Goal: Find specific page/section: Find specific page/section

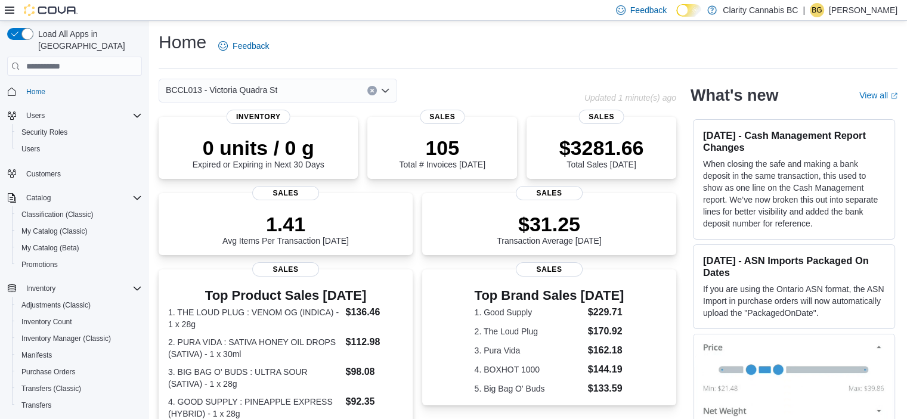
click at [475, 33] on div "Home Feedback" at bounding box center [528, 45] width 739 height 31
click at [282, 92] on input at bounding box center [282, 90] width 1 height 14
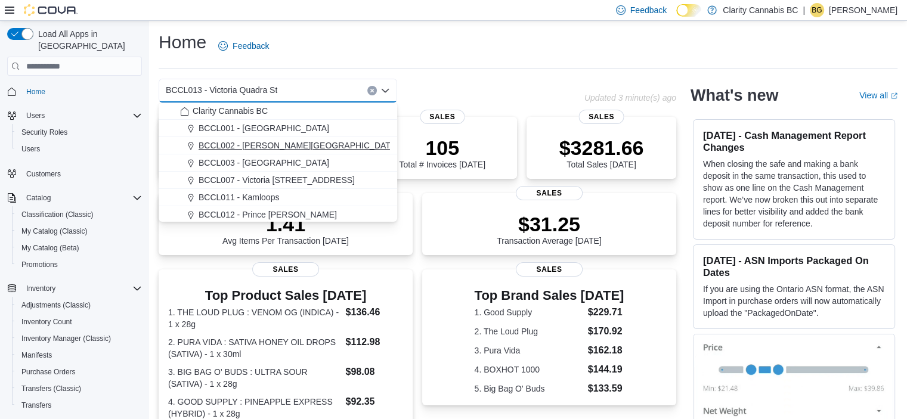
scroll to position [19, 0]
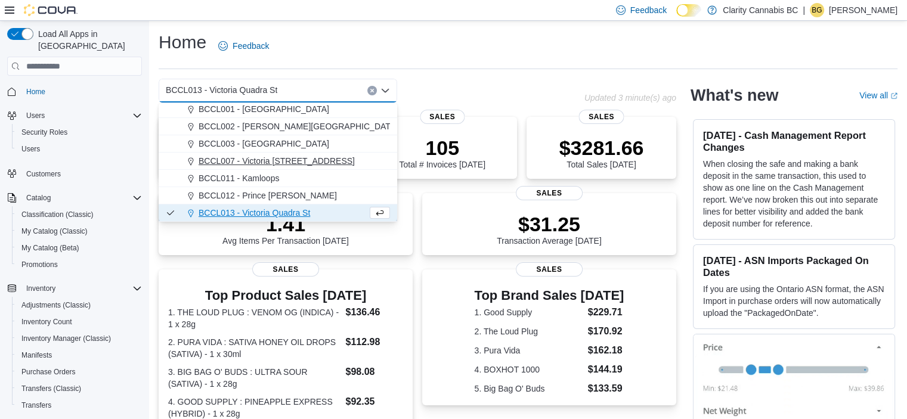
click at [324, 157] on span "BCCL007 - Victoria [STREET_ADDRESS]" at bounding box center [277, 161] width 156 height 12
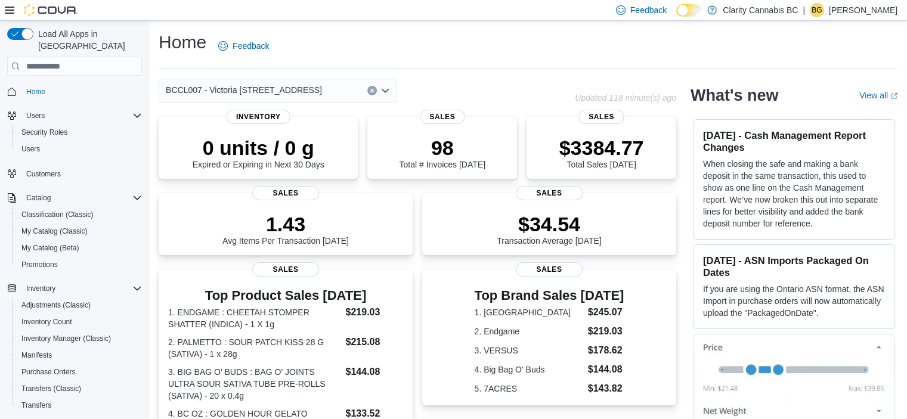
click at [299, 91] on div "BCCL007 - Victoria [STREET_ADDRESS] Selected. BCCL007 - Victoria [STREET_ADDRES…" at bounding box center [278, 91] width 238 height 24
click at [329, 89] on div "BCCL007 - Victoria [STREET_ADDRESS] Selected. BCCL007 - Victoria [STREET_ADDRES…" at bounding box center [278, 91] width 238 height 24
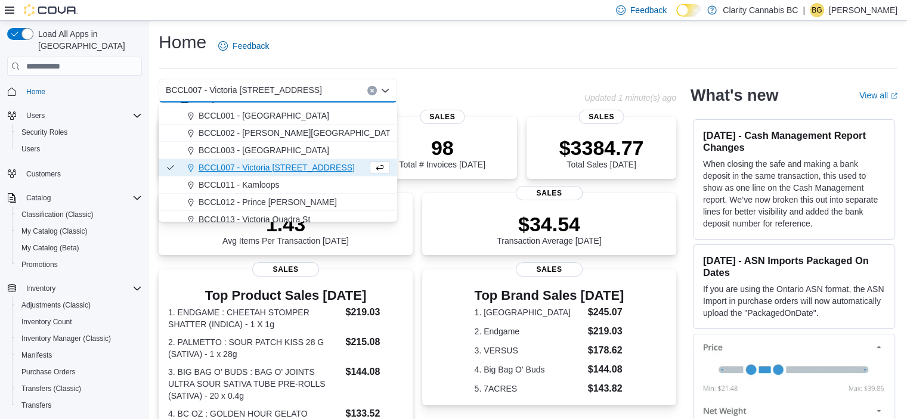
scroll to position [19, 0]
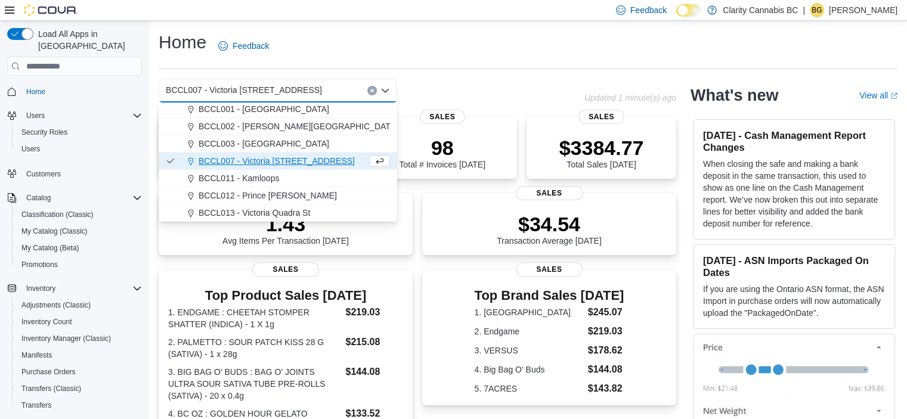
drag, startPoint x: 277, startPoint y: 213, endPoint x: 293, endPoint y: 192, distance: 26.4
click at [278, 213] on span "BCCL013 - Victoria Quadra St" at bounding box center [254, 213] width 111 height 12
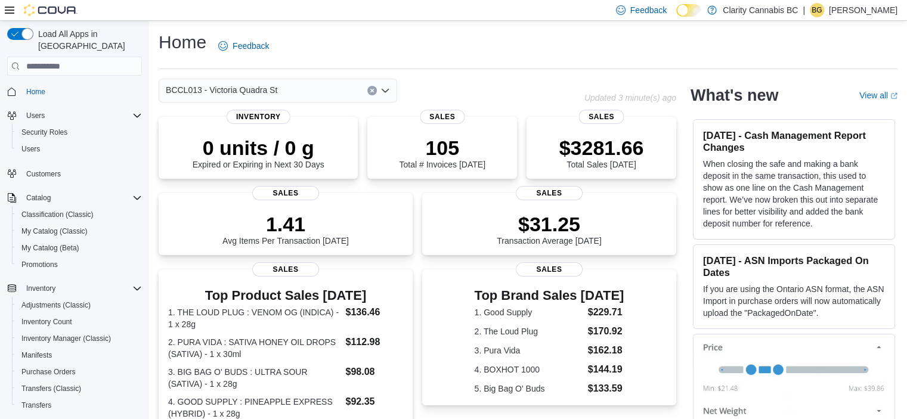
click at [261, 94] on span "BCCL013 - Victoria Quadra St" at bounding box center [221, 90] width 111 height 14
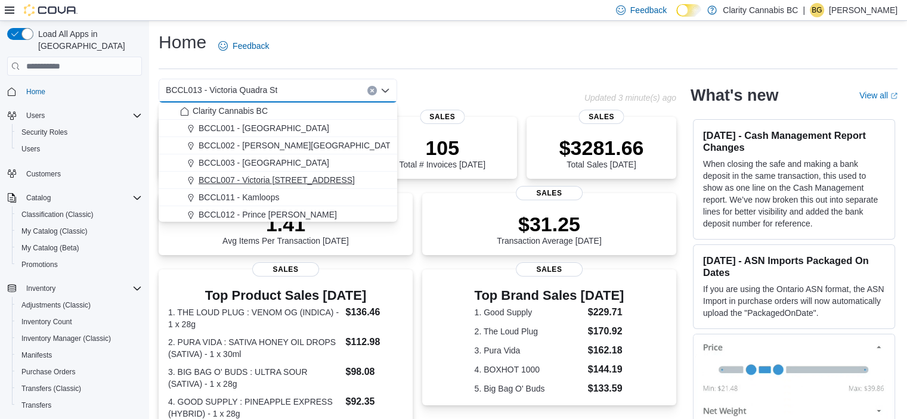
click at [327, 183] on span "BCCL007 - Victoria [STREET_ADDRESS]" at bounding box center [277, 180] width 156 height 12
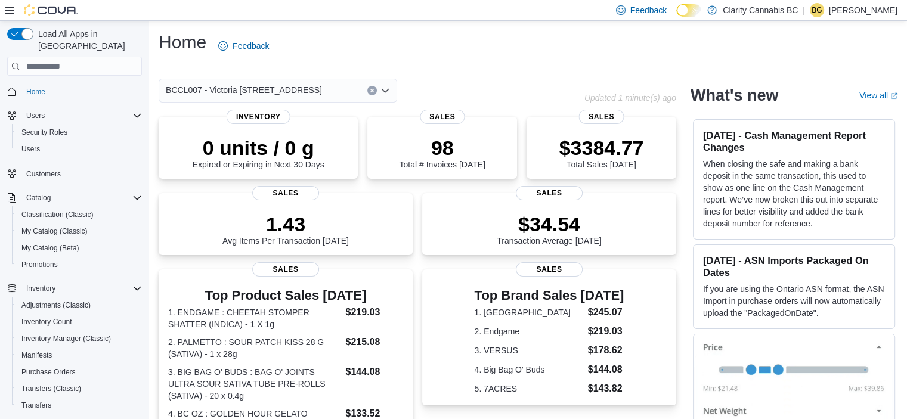
click at [465, 66] on div "Home Feedback" at bounding box center [528, 49] width 739 height 39
